Goal: Information Seeking & Learning: Learn about a topic

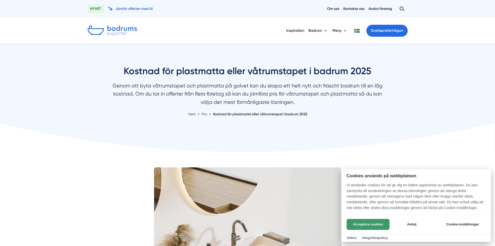
click at [366, 224] on button "Acceptera cookies" at bounding box center [368, 224] width 43 height 11
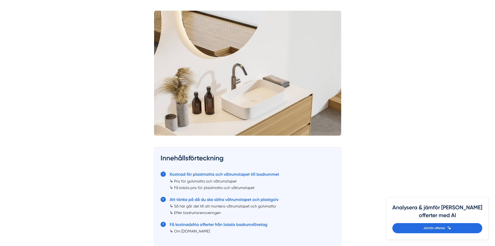
scroll to position [169, 0]
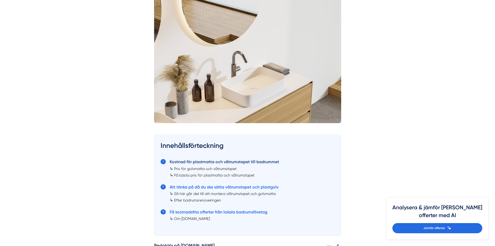
click at [223, 162] on link "Kostnad för plastmatta och våtrumstapet till badrummet" at bounding box center [224, 161] width 109 height 5
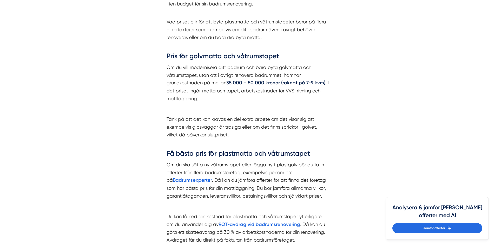
scroll to position [579, 0]
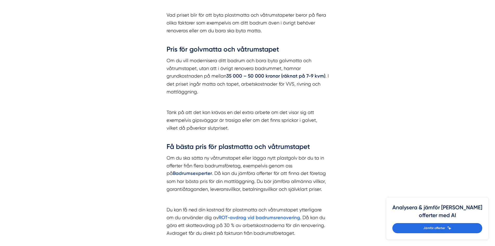
click at [182, 171] on strong "Badrumsexperter" at bounding box center [192, 173] width 39 height 6
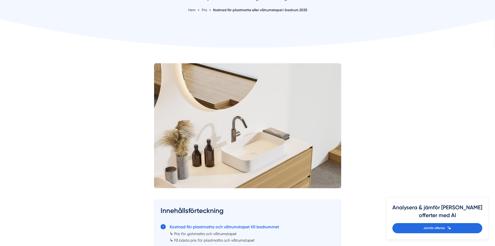
scroll to position [123, 0]
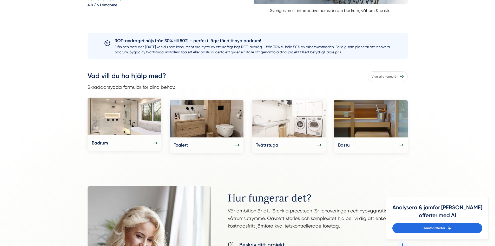
scroll to position [130, 0]
